Goal: Information Seeking & Learning: Find specific fact

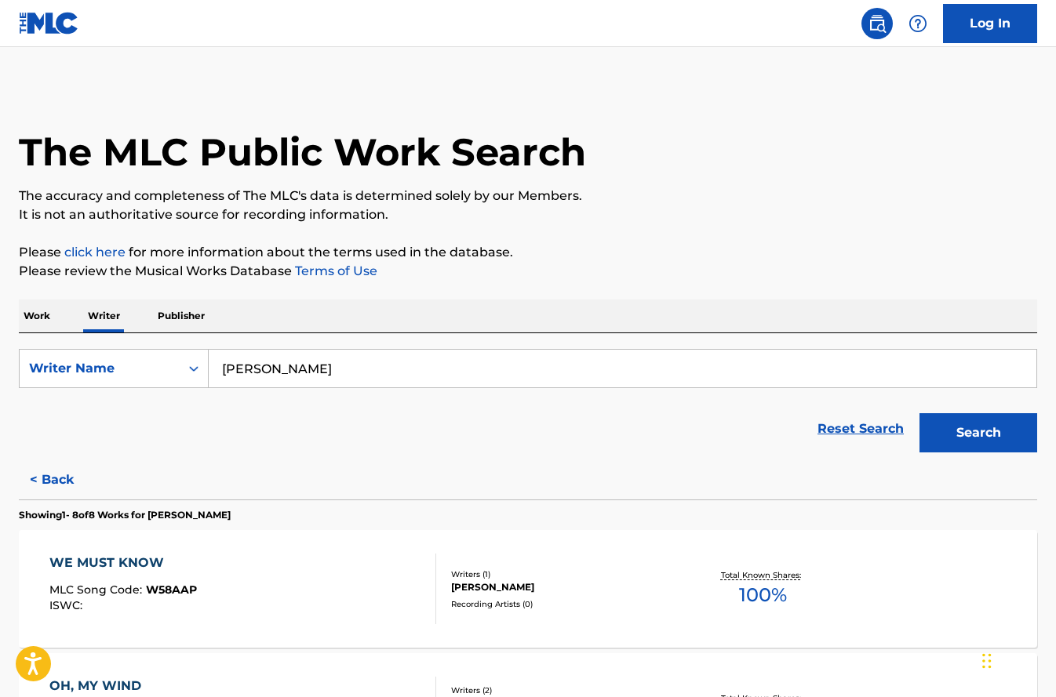
click at [391, 373] on input "john allan lyle" at bounding box center [622, 369] width 827 height 38
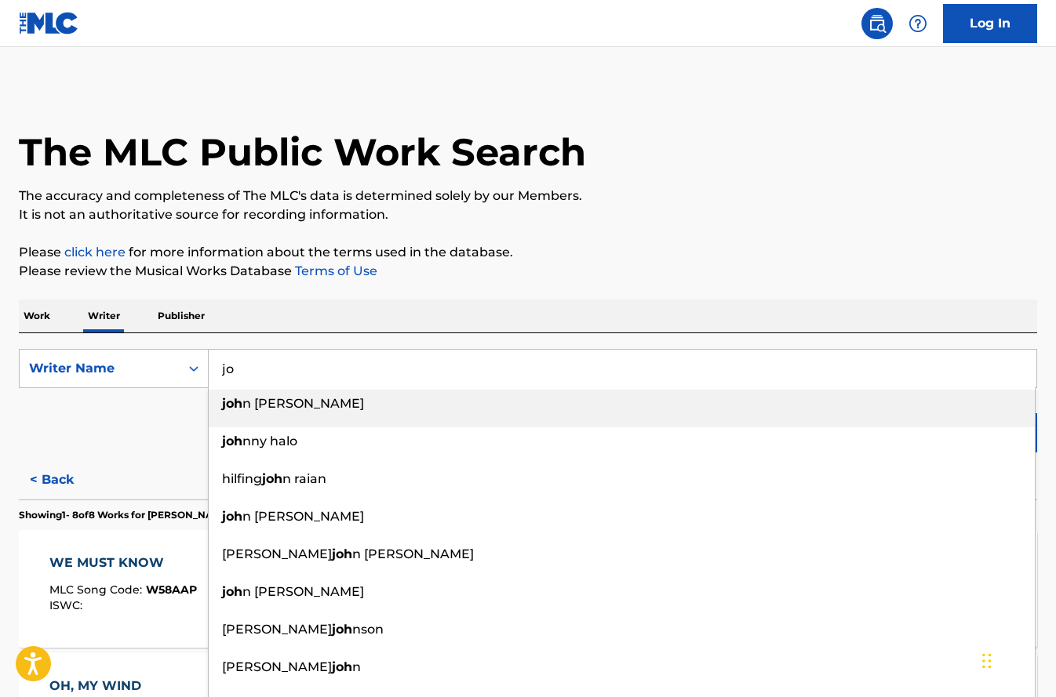
type input "j"
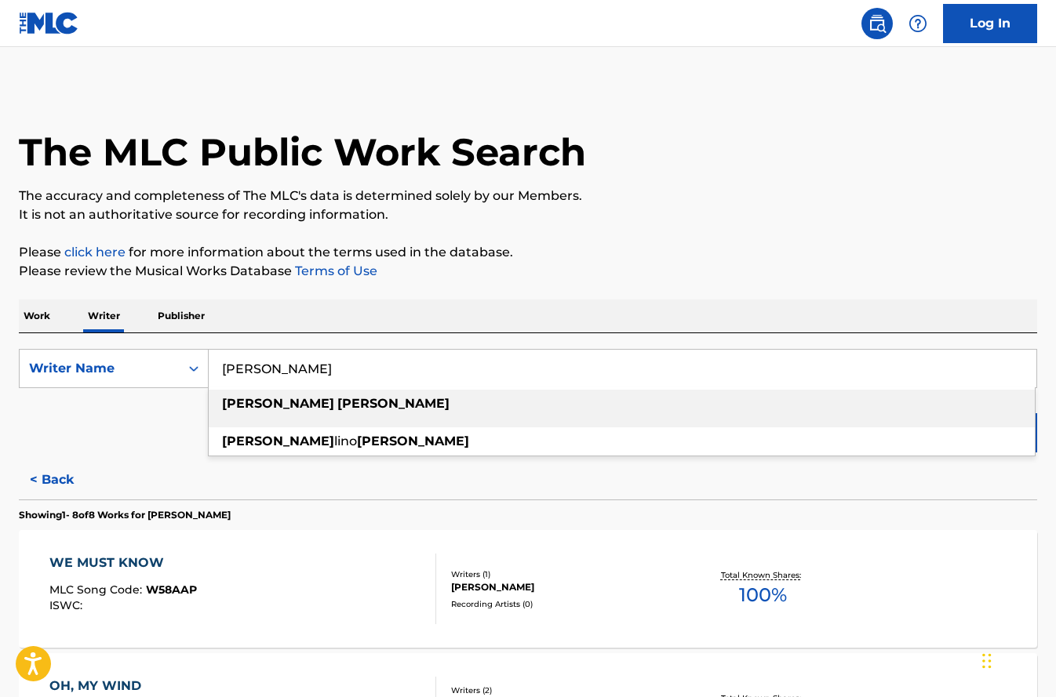
type input "gabriel rowland"
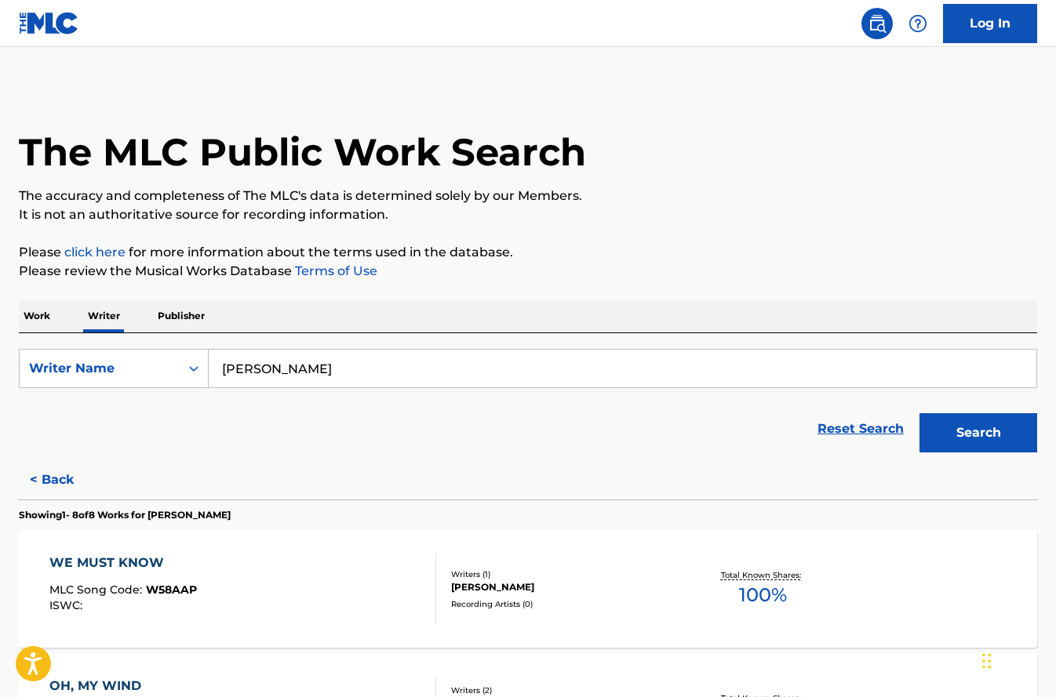
click at [963, 449] on button "Search" at bounding box center [978, 432] width 118 height 39
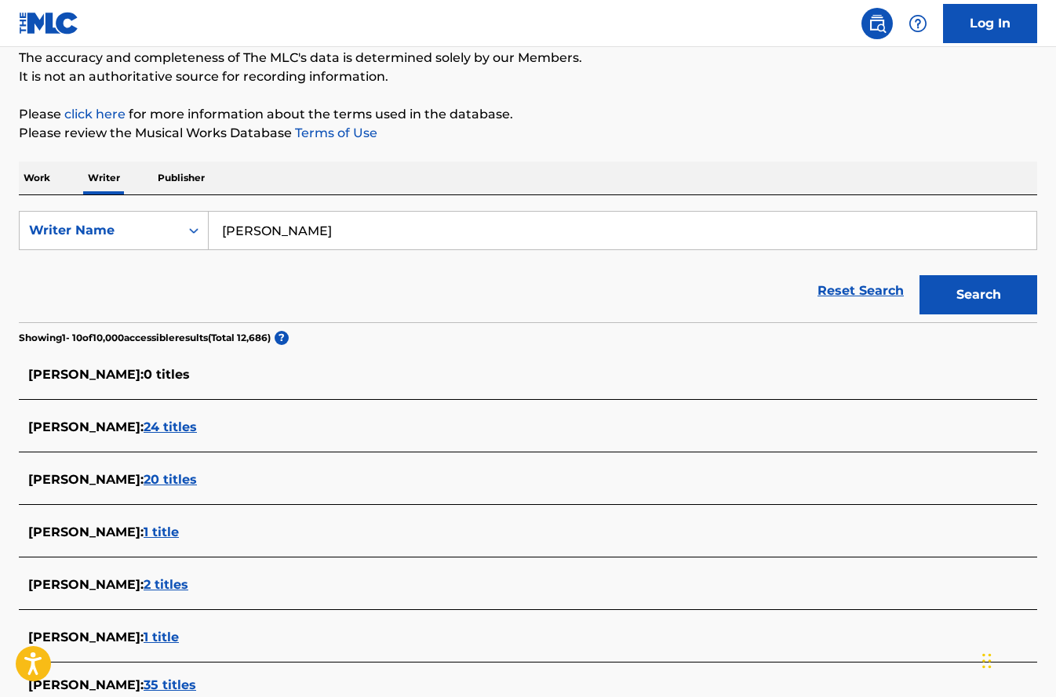
scroll to position [155, 0]
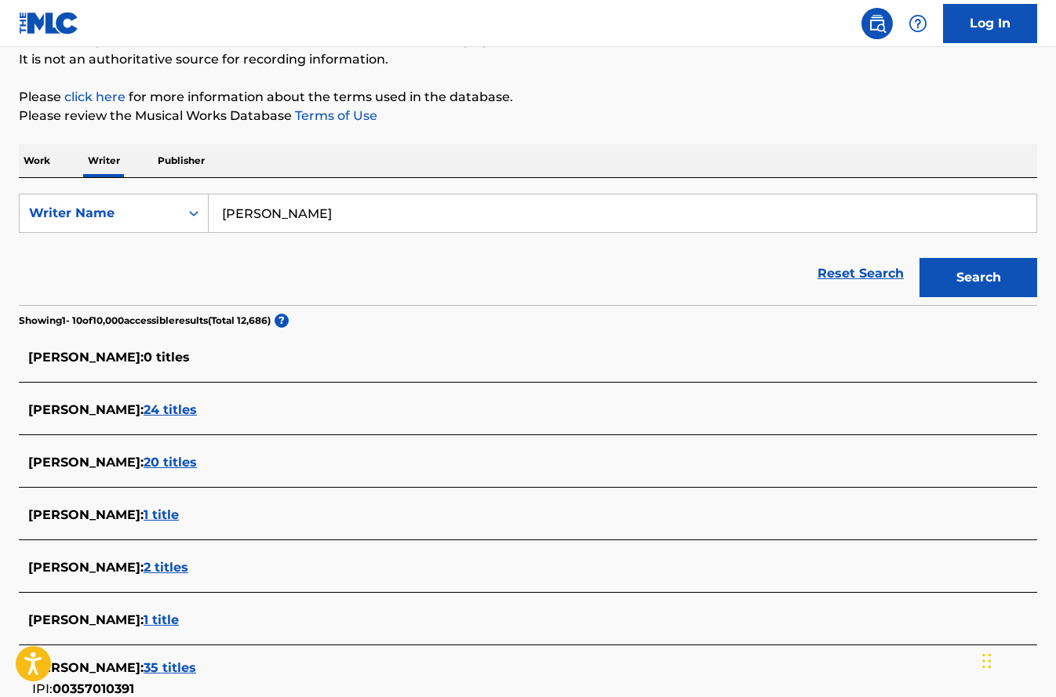
click at [197, 414] on span "24 titles" at bounding box center [170, 409] width 53 height 15
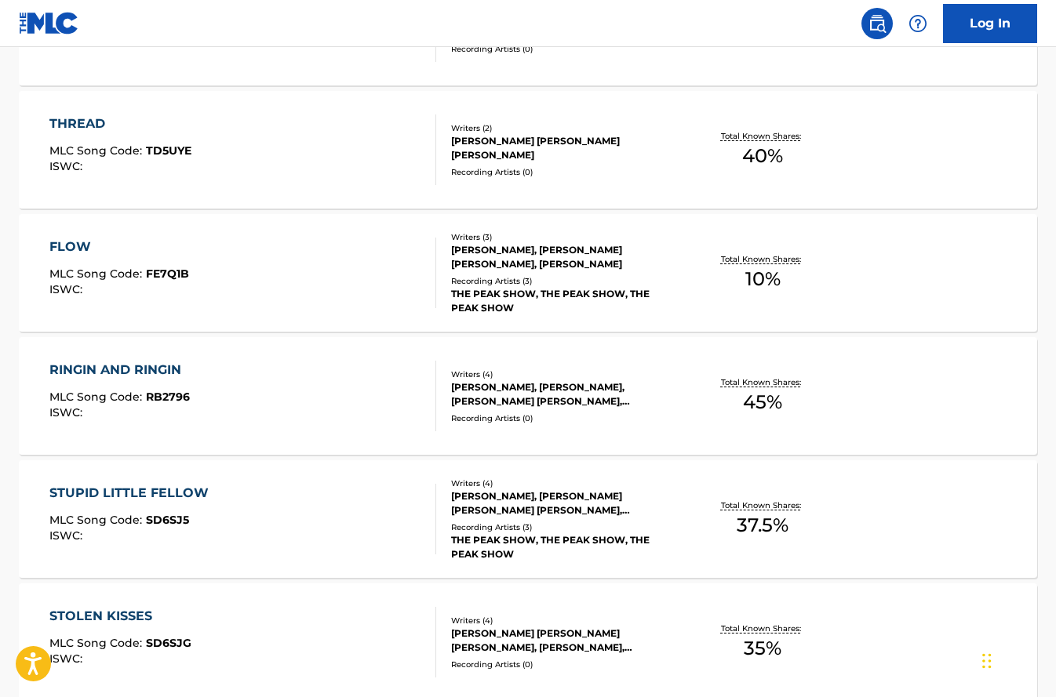
scroll to position [695, 0]
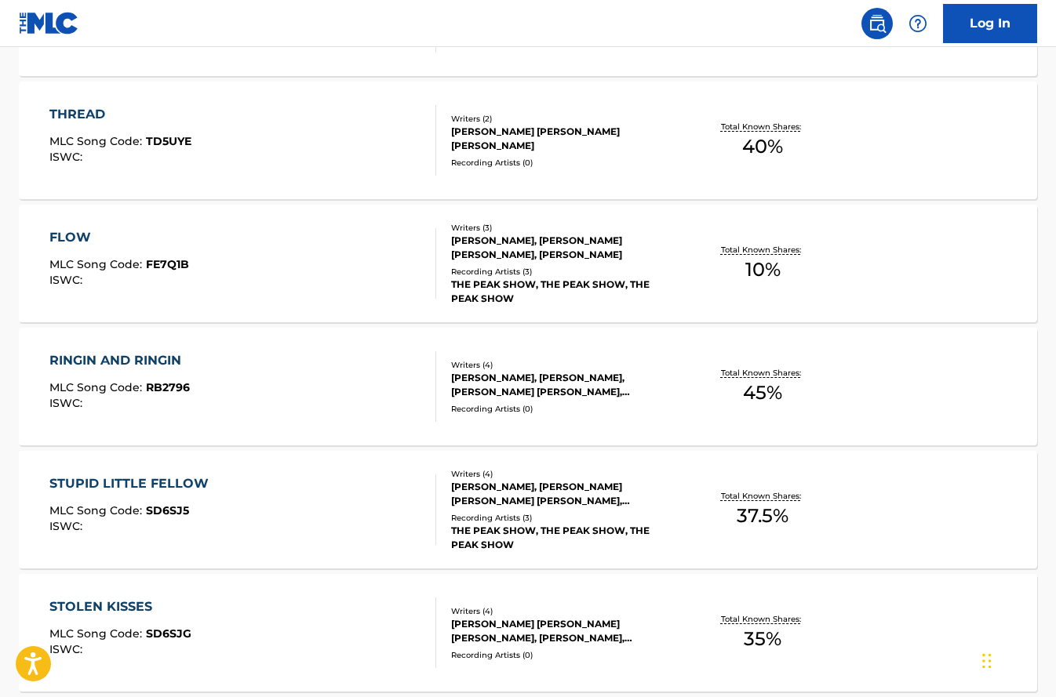
click at [211, 245] on div "FLOW MLC Song Code : FE7Q1B ISWC :" at bounding box center [242, 263] width 387 height 71
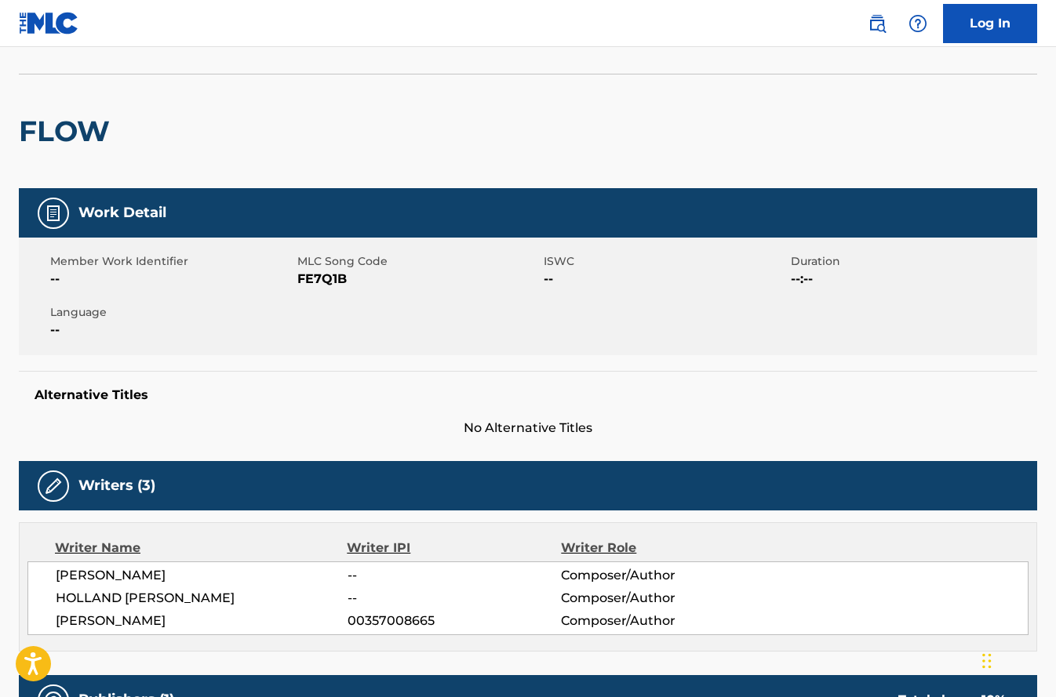
scroll to position [24, 0]
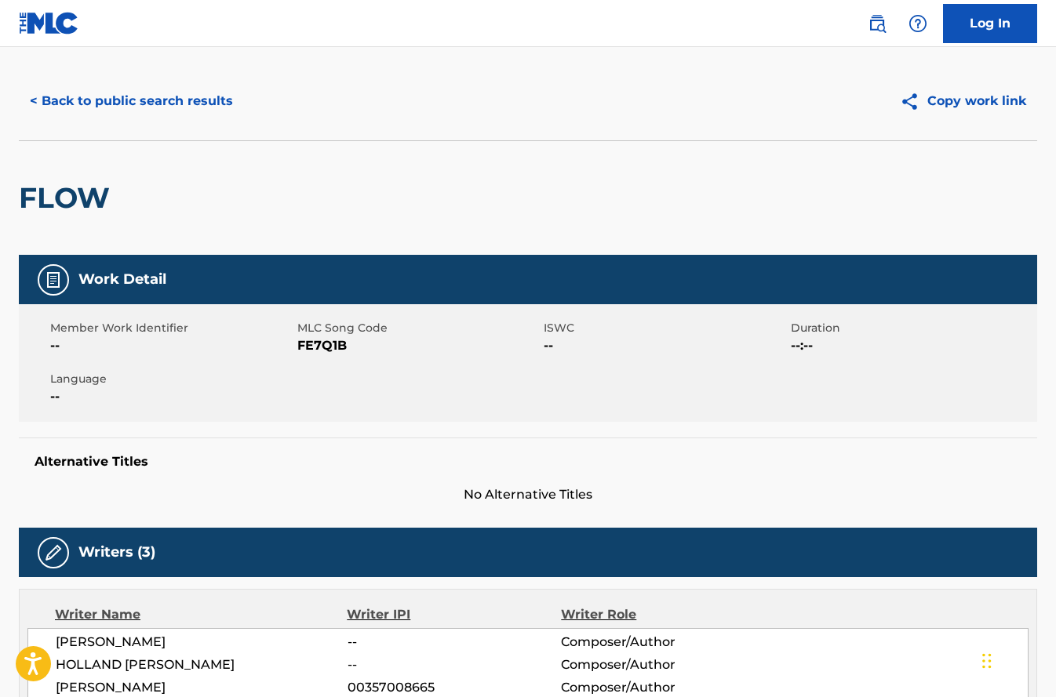
click at [47, 91] on button "< Back to public search results" at bounding box center [131, 101] width 225 height 39
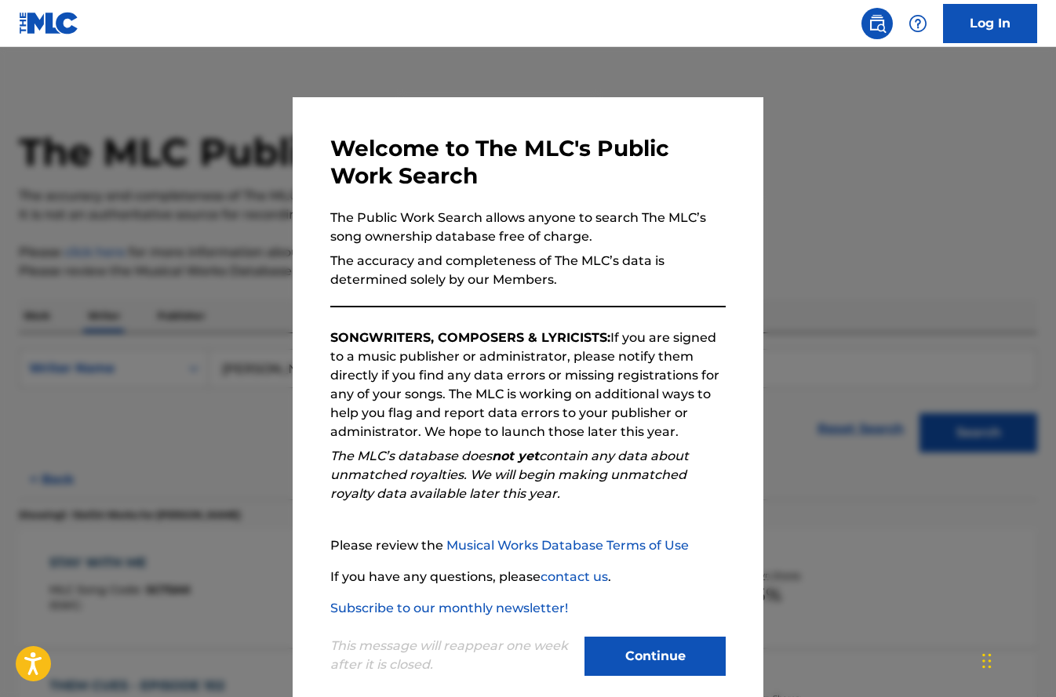
click at [632, 670] on button "Continue" at bounding box center [654, 656] width 141 height 39
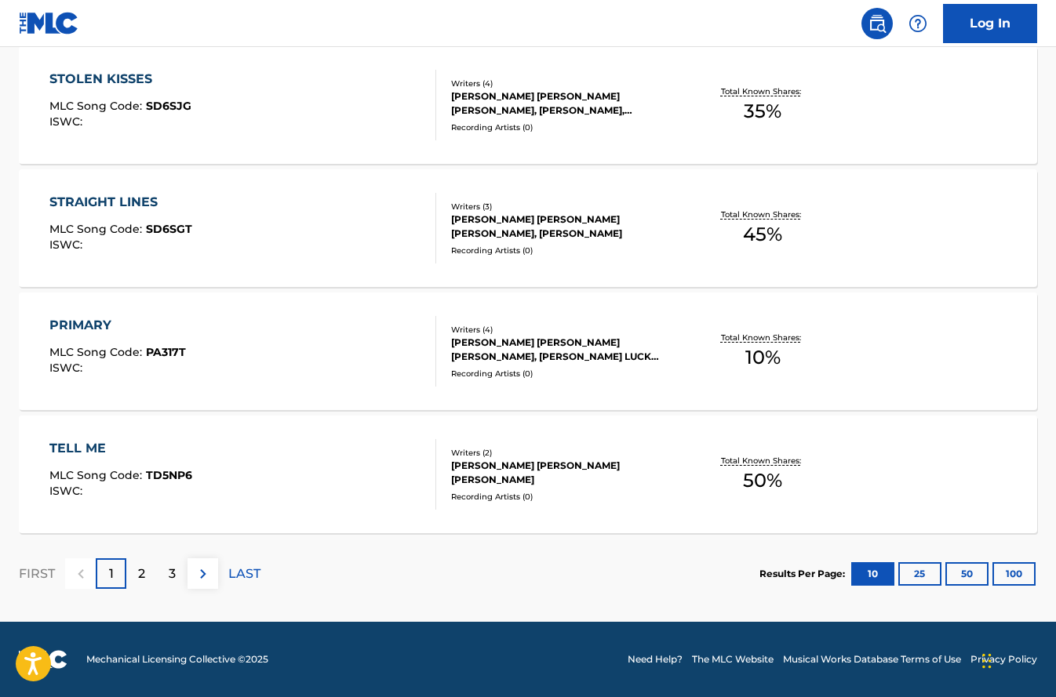
scroll to position [1223, 0]
click at [144, 582] on p "2" at bounding box center [141, 574] width 7 height 19
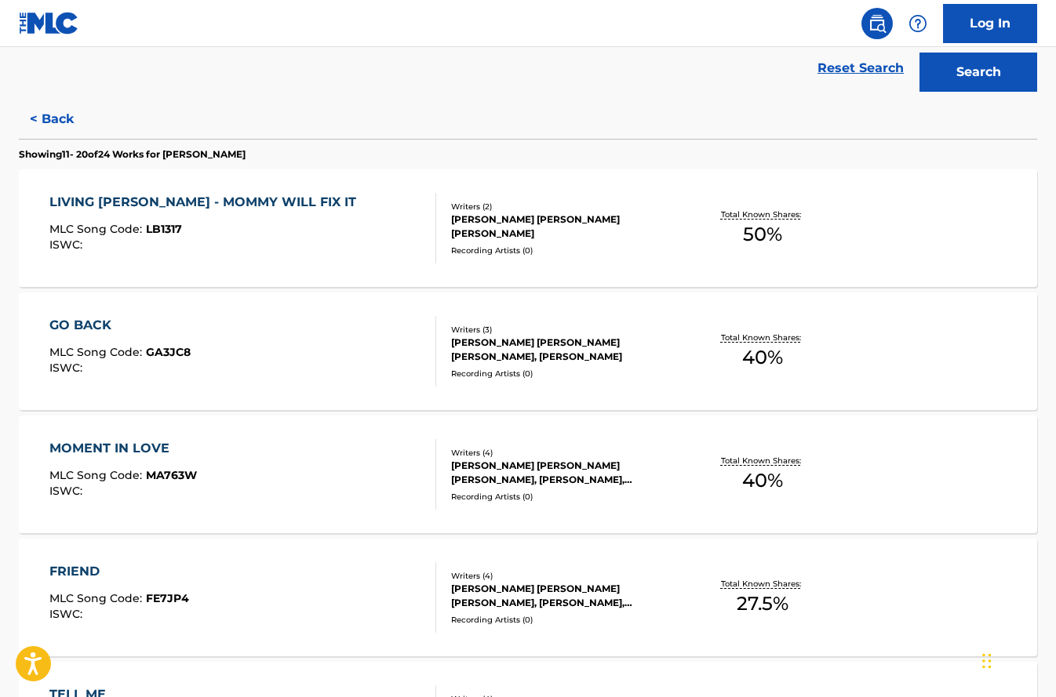
scroll to position [362, 0]
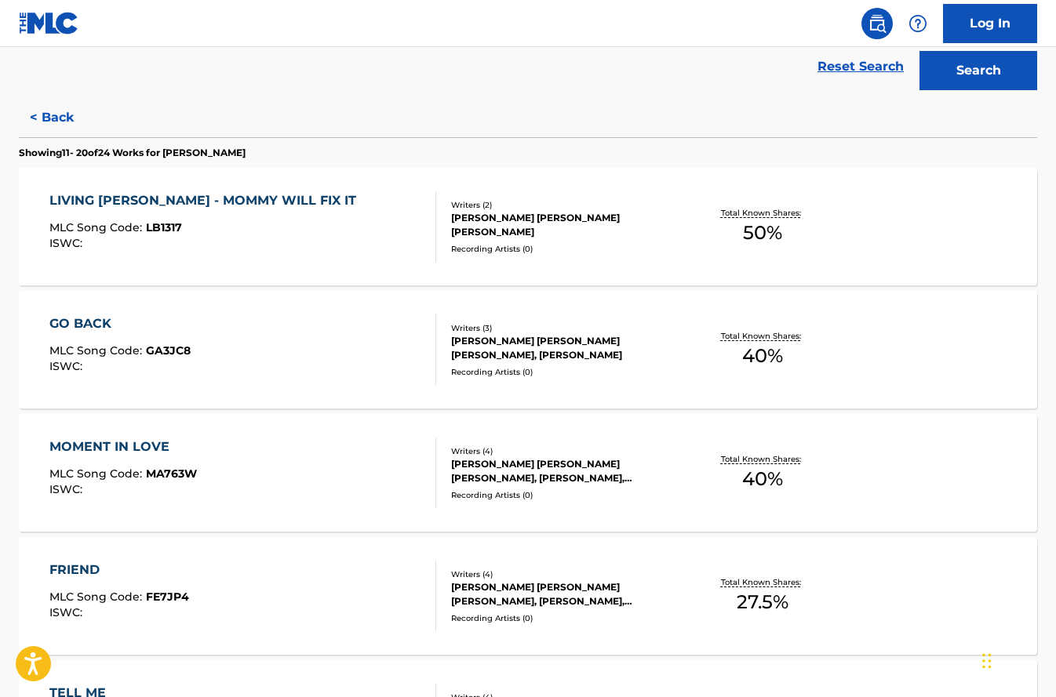
click at [318, 214] on div "LIVING LOHAN CUES - MOMMY WILL FIX IT MLC Song Code : LB1317 ISWC :" at bounding box center [206, 226] width 314 height 71
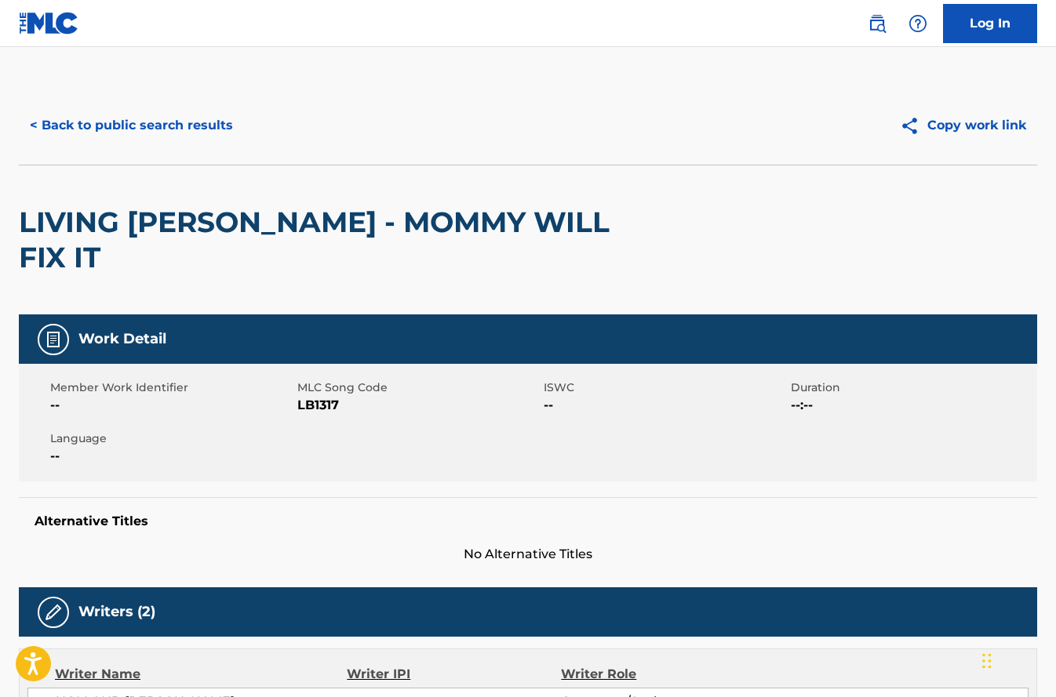
click at [98, 128] on button "< Back to public search results" at bounding box center [131, 125] width 225 height 39
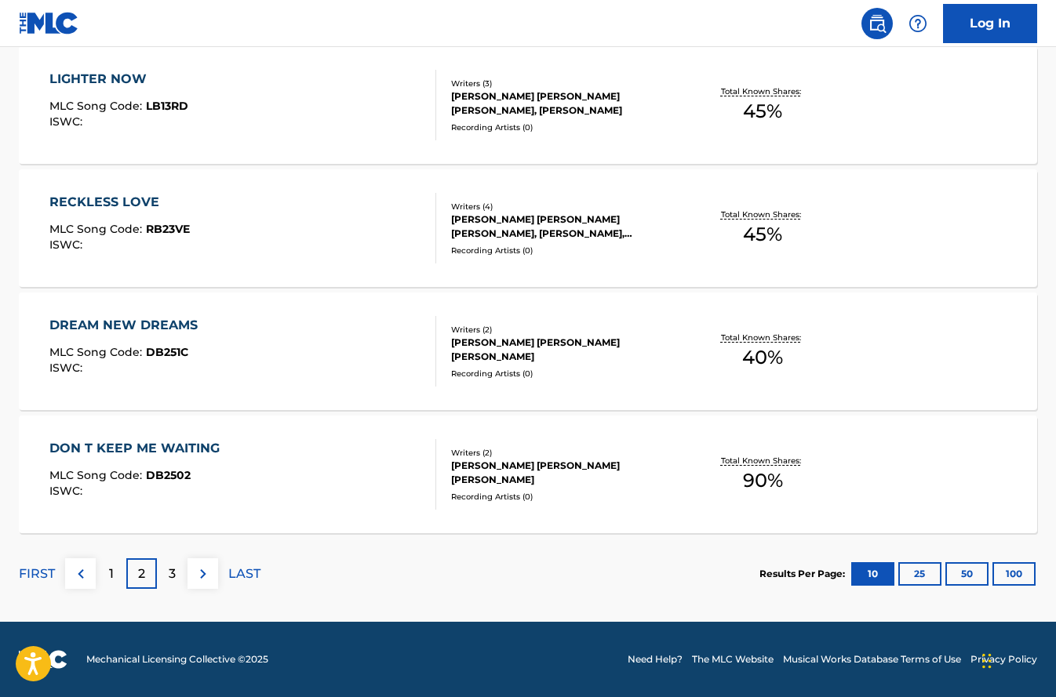
scroll to position [1223, 0]
click at [165, 584] on div "3" at bounding box center [172, 573] width 31 height 31
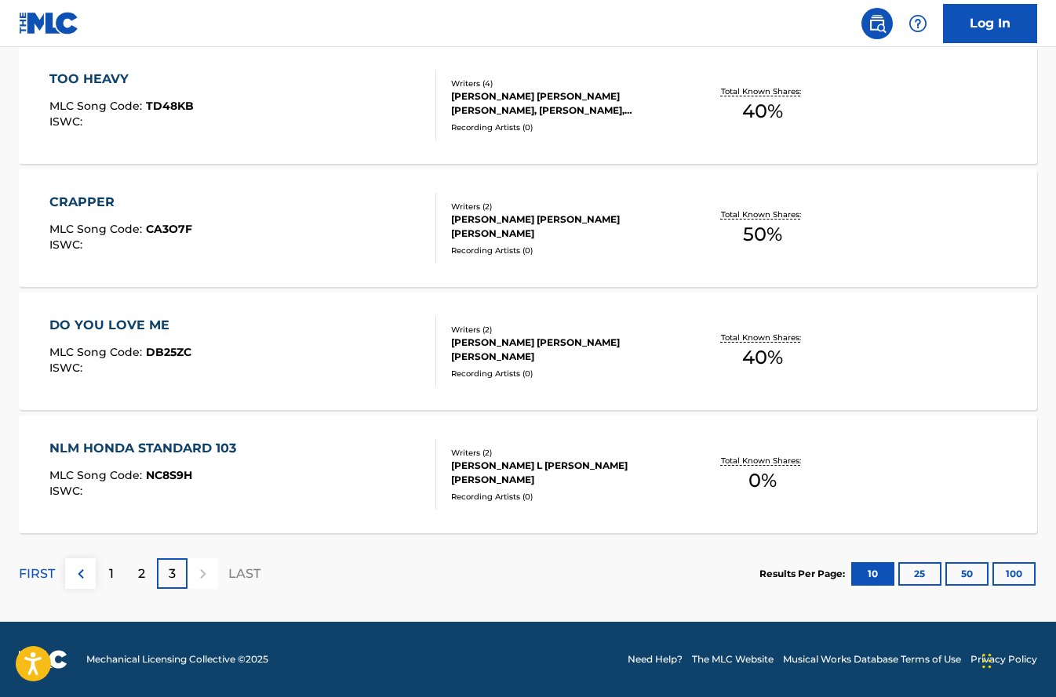
scroll to position [484, 0]
click at [343, 338] on div "DO YOU LOVE ME MLC Song Code : DB25ZC ISWC :" at bounding box center [242, 351] width 387 height 71
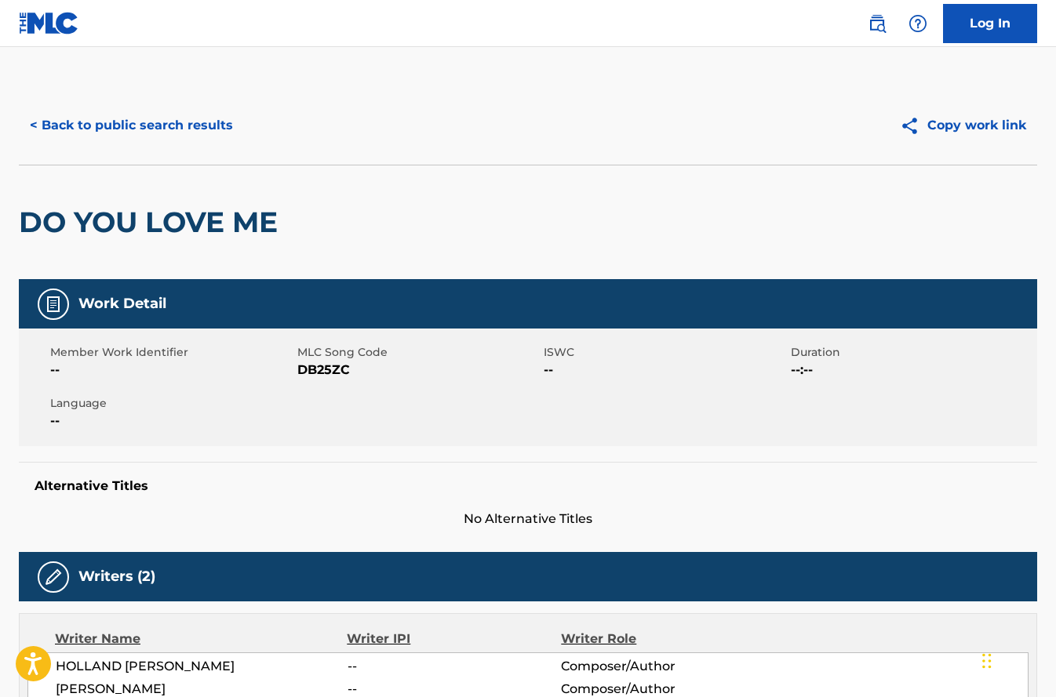
click at [93, 114] on button "< Back to public search results" at bounding box center [131, 125] width 225 height 39
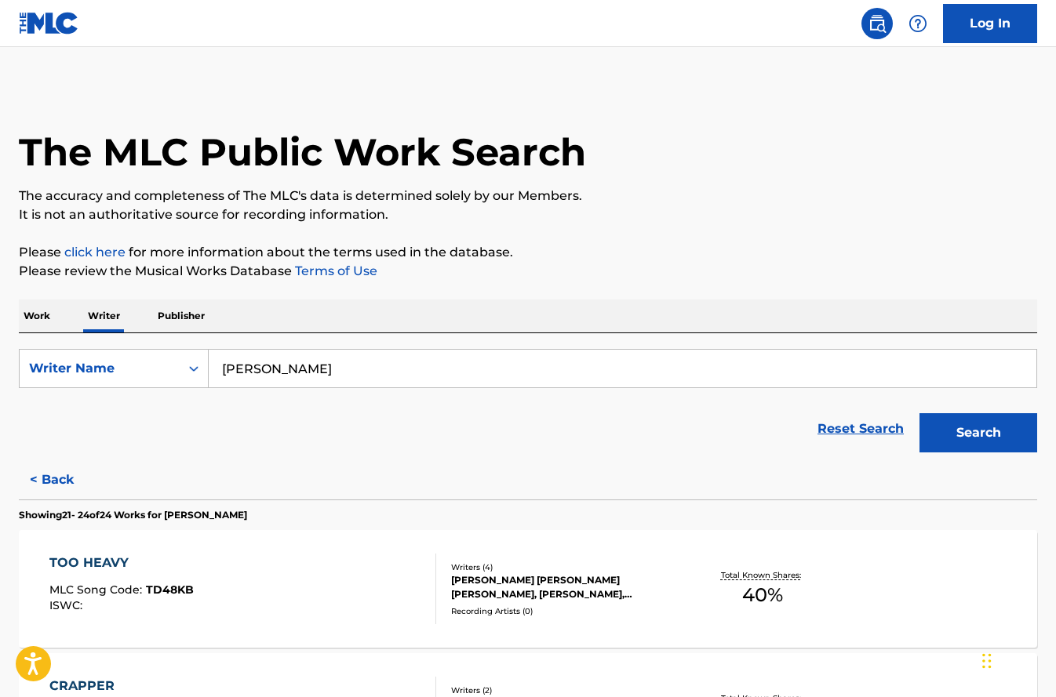
click at [992, 423] on button "Search" at bounding box center [978, 432] width 118 height 39
